Goal: Task Accomplishment & Management: Use online tool/utility

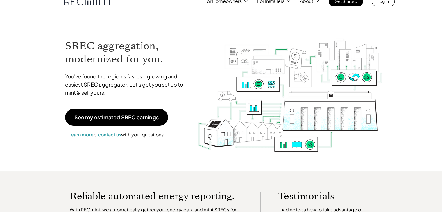
scroll to position [23, 0]
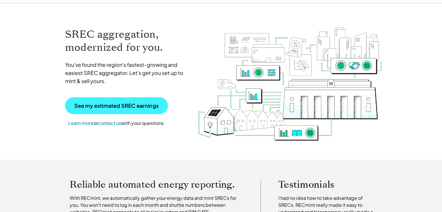
click at [124, 105] on p "See my estimated SREC earnings" at bounding box center [116, 105] width 84 height 5
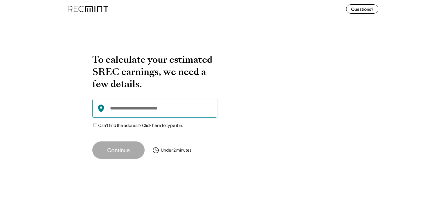
click at [113, 107] on input "input" at bounding box center [154, 108] width 125 height 19
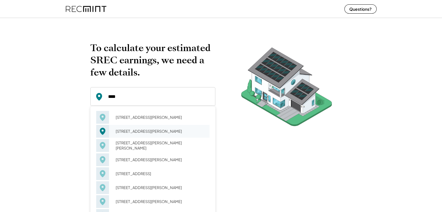
click at [141, 134] on div "[STREET_ADDRESS][PERSON_NAME]" at bounding box center [161, 131] width 98 height 8
type input "**********"
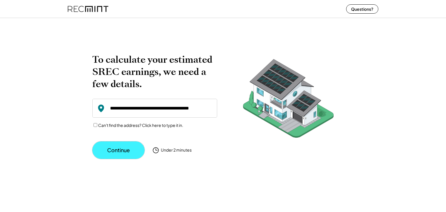
click at [116, 152] on button "Continue" at bounding box center [118, 150] width 52 height 17
